Goal: Navigation & Orientation: Find specific page/section

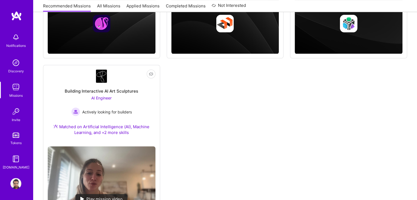
scroll to position [187, 0]
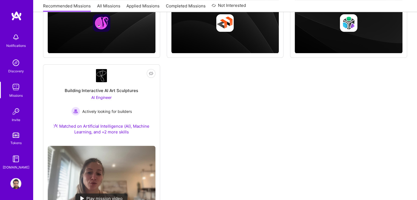
click at [15, 89] on img at bounding box center [15, 87] width 11 height 11
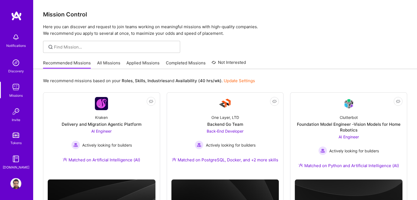
click at [105, 61] on link "All Missions" at bounding box center [108, 64] width 23 height 9
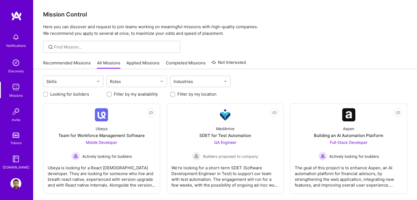
click at [145, 61] on link "Applied Missions" at bounding box center [142, 64] width 33 height 9
